Goal: Check status

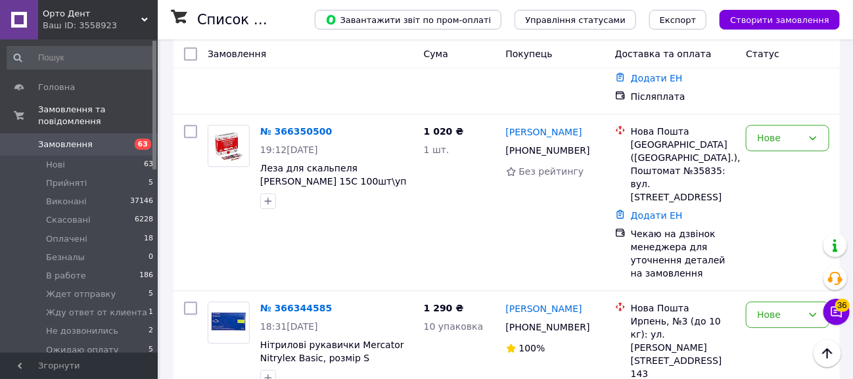
scroll to position [1183, 0]
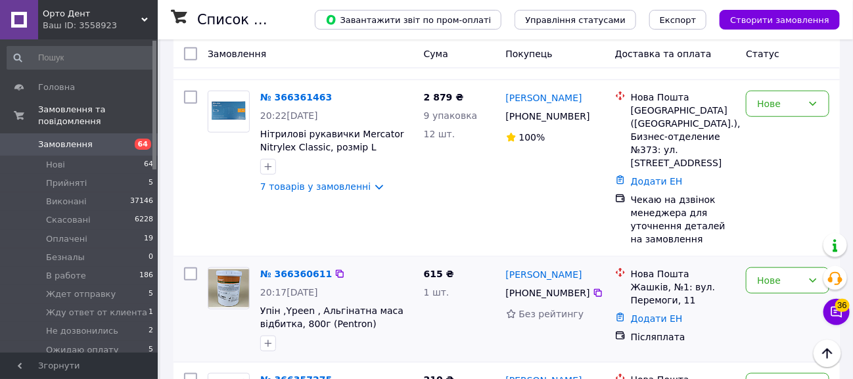
scroll to position [526, 0]
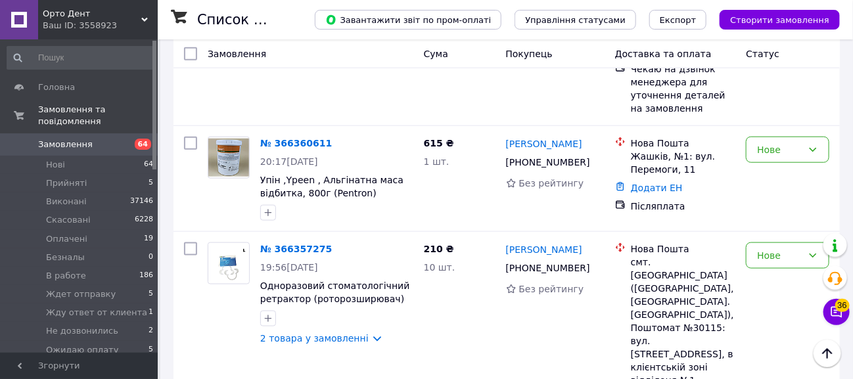
click at [92, 15] on span "Орто Дент" at bounding box center [92, 14] width 99 height 12
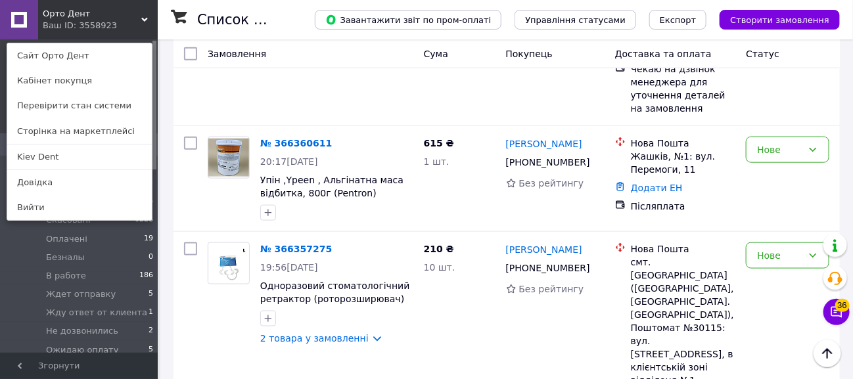
click at [90, 152] on link "Kiev Dent" at bounding box center [79, 157] width 145 height 25
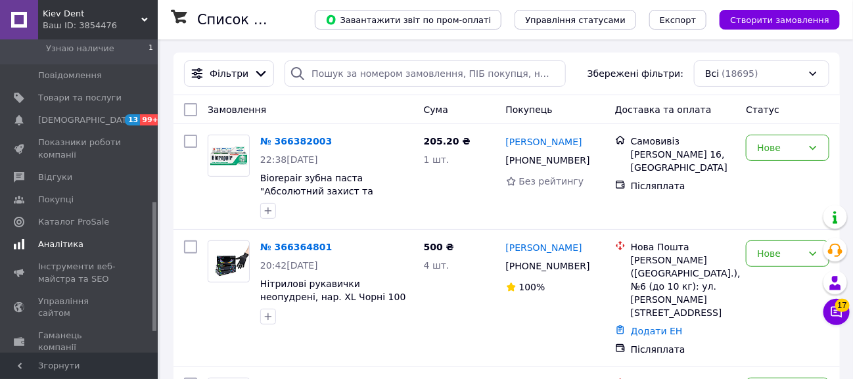
click at [71, 238] on span "Аналітика" at bounding box center [60, 244] width 45 height 12
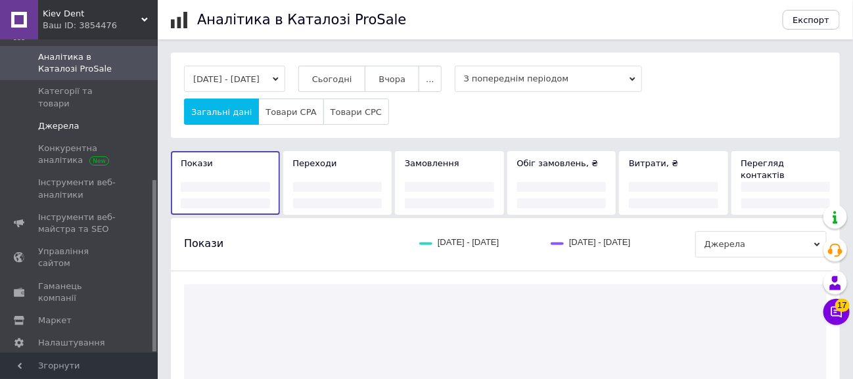
click at [71, 120] on span "Джерела" at bounding box center [58, 126] width 41 height 12
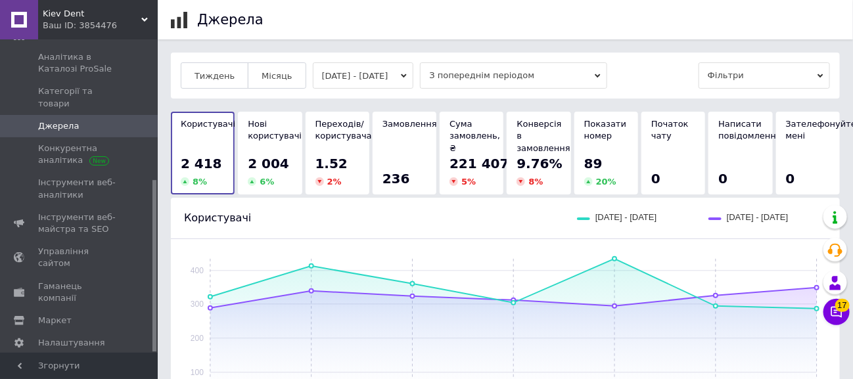
click at [401, 81] on button "[DATE] - [DATE]" at bounding box center [363, 75] width 101 height 26
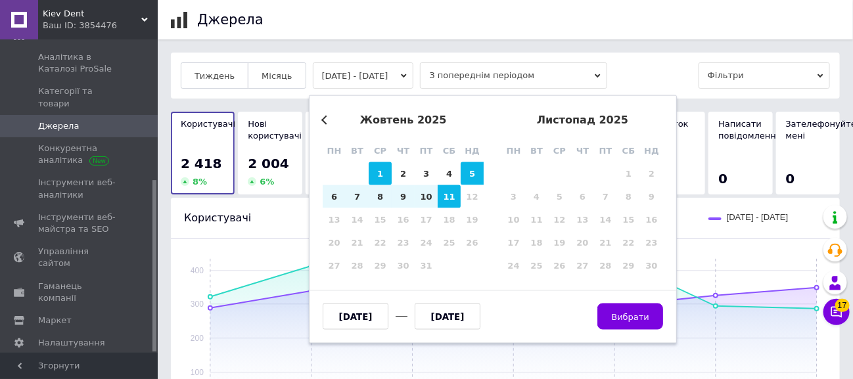
click at [371, 166] on div "1" at bounding box center [380, 173] width 23 height 23
type input "[DATE]"
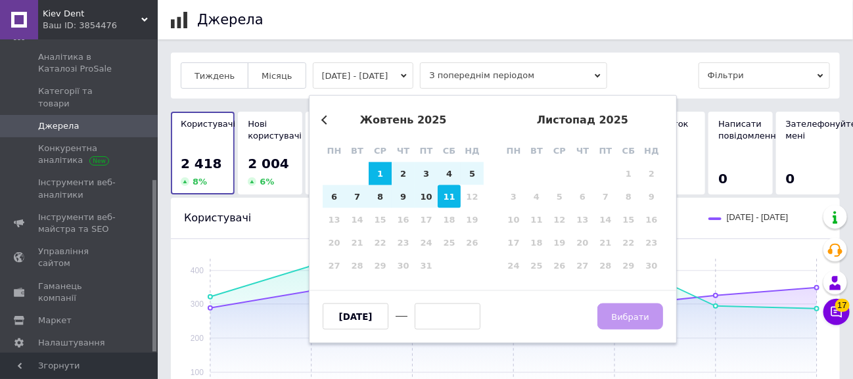
click at [457, 202] on div "11" at bounding box center [449, 196] width 23 height 23
type input "[DATE]"
click at [642, 311] on span "Вибрати" at bounding box center [631, 316] width 38 height 10
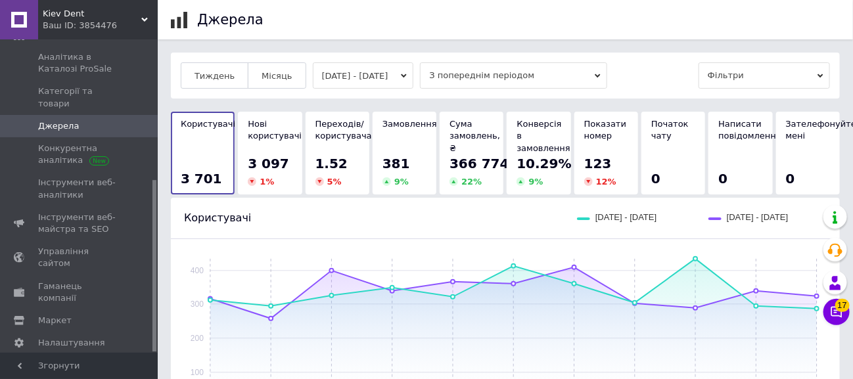
click at [85, 25] on div "Ваш ID: 3854476" at bounding box center [100, 26] width 115 height 12
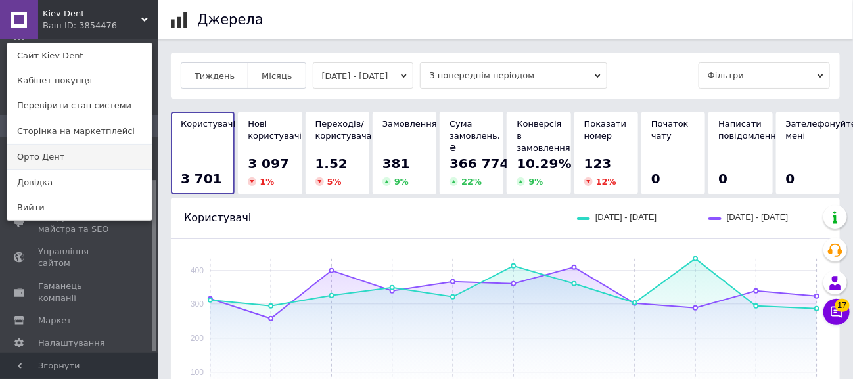
click at [81, 149] on link "Орто Дент" at bounding box center [79, 157] width 145 height 25
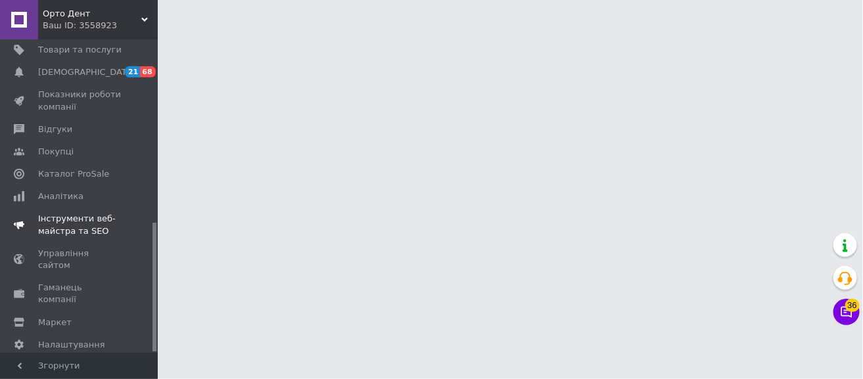
scroll to position [444, 0]
click at [72, 189] on span "Аналітика" at bounding box center [60, 195] width 45 height 12
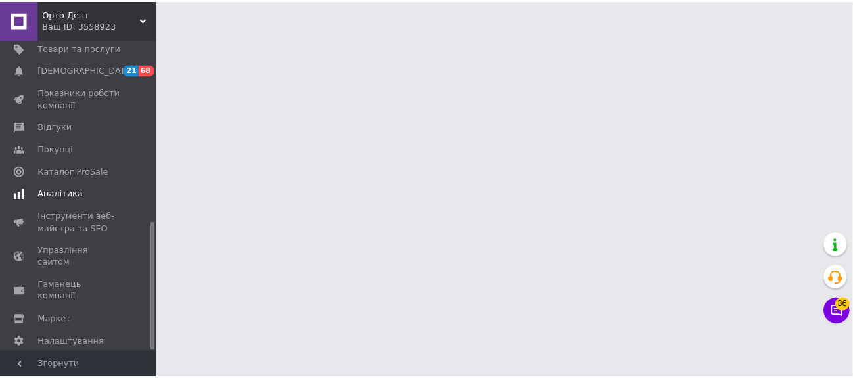
scroll to position [108, 0]
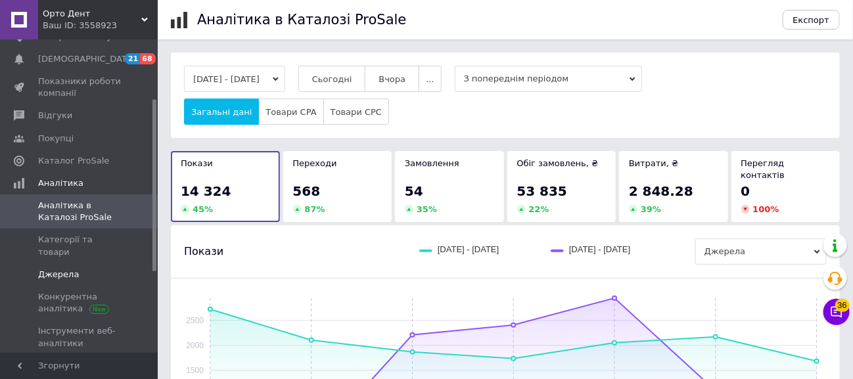
click at [82, 269] on span "Джерела" at bounding box center [79, 275] width 83 height 12
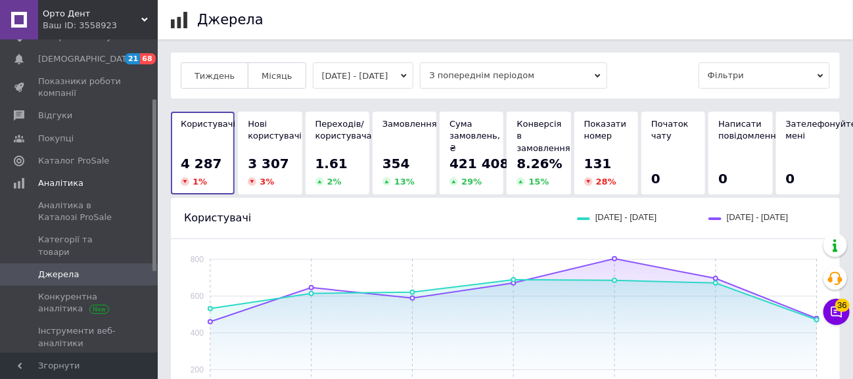
click at [411, 75] on button "[DATE] - [DATE]" at bounding box center [363, 75] width 101 height 26
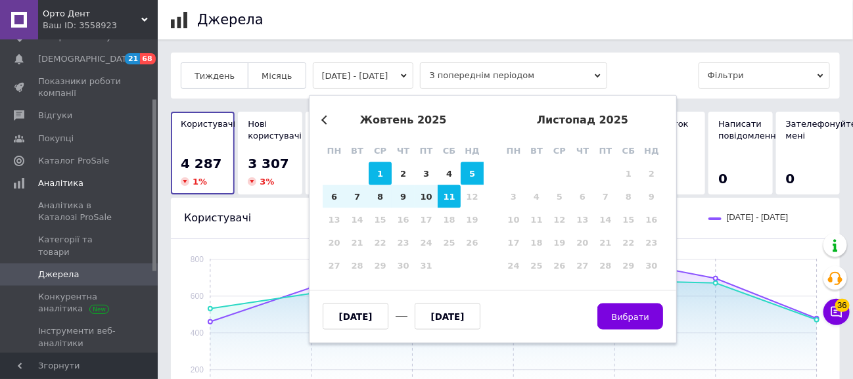
click at [371, 164] on div "1" at bounding box center [380, 173] width 23 height 23
type input "[DATE]"
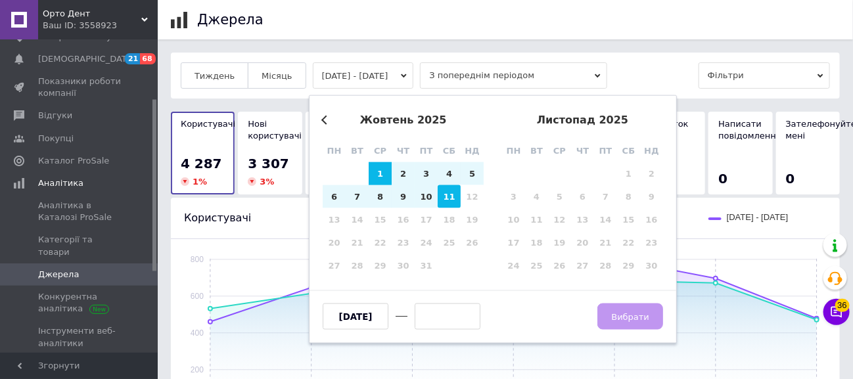
click at [445, 204] on div "11" at bounding box center [449, 196] width 23 height 23
type input "[DATE]"
click at [633, 323] on button "Вибрати" at bounding box center [631, 317] width 66 height 26
